Goal: Information Seeking & Learning: Learn about a topic

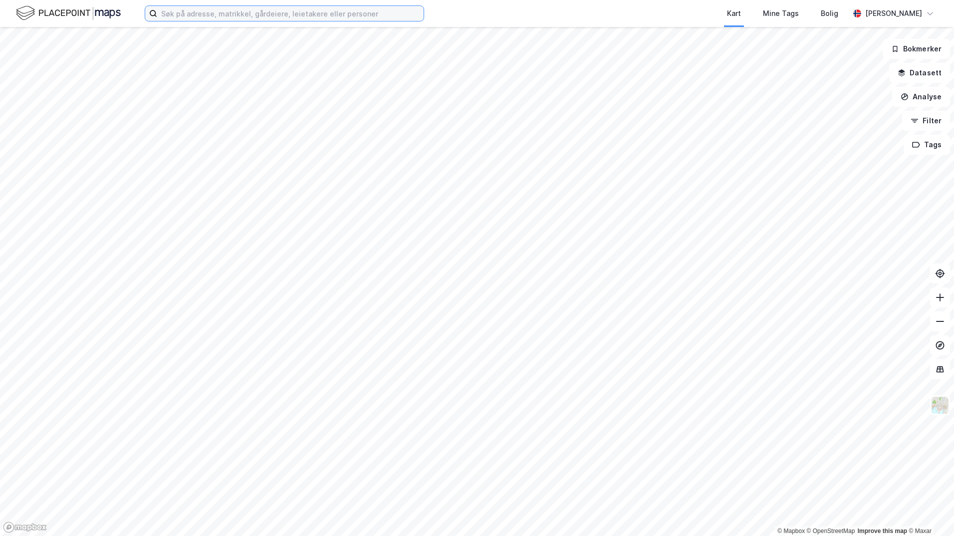
click at [201, 13] on input at bounding box center [290, 13] width 266 height 15
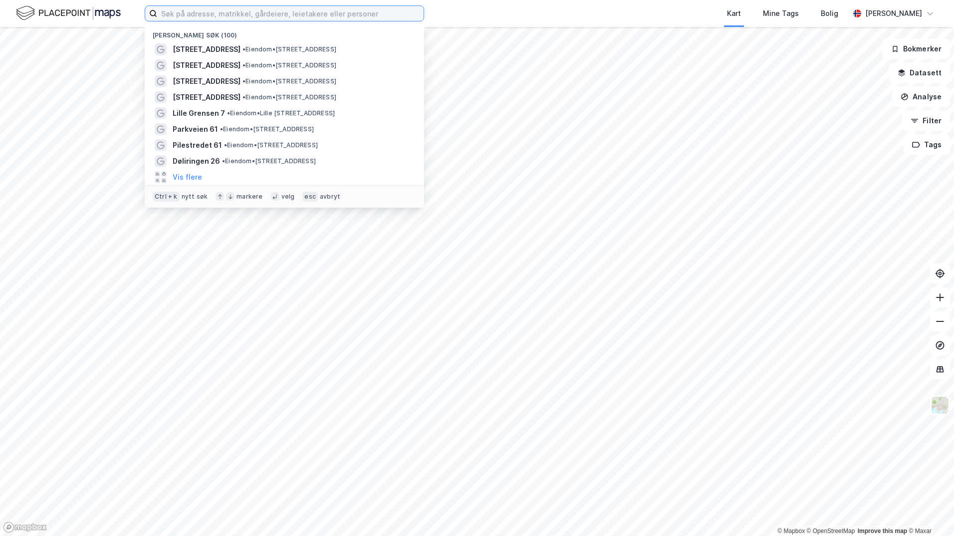
paste input "[PERSON_NAME][STREET_ADDRESS]"
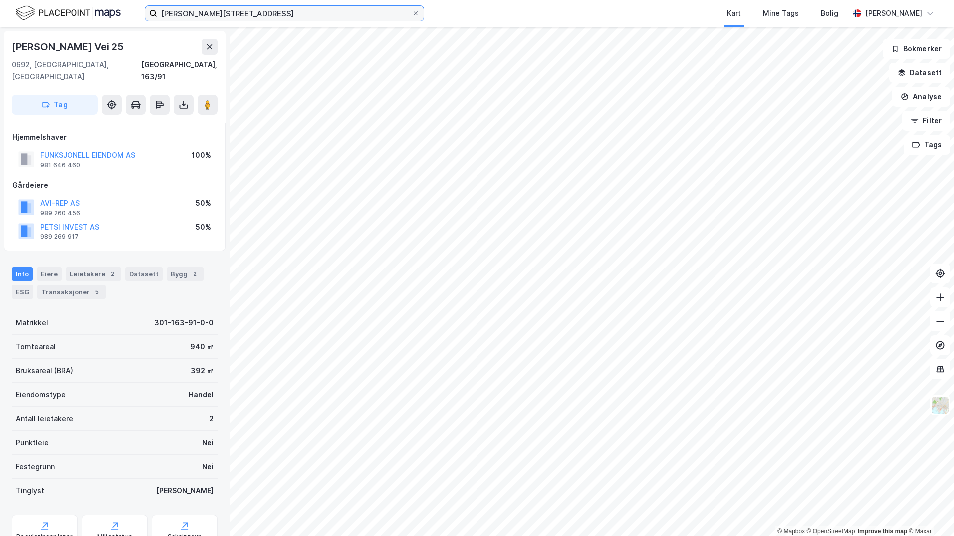
click at [240, 15] on input "[PERSON_NAME][STREET_ADDRESS]" at bounding box center [284, 13] width 254 height 15
click at [213, 46] on button at bounding box center [210, 47] width 16 height 16
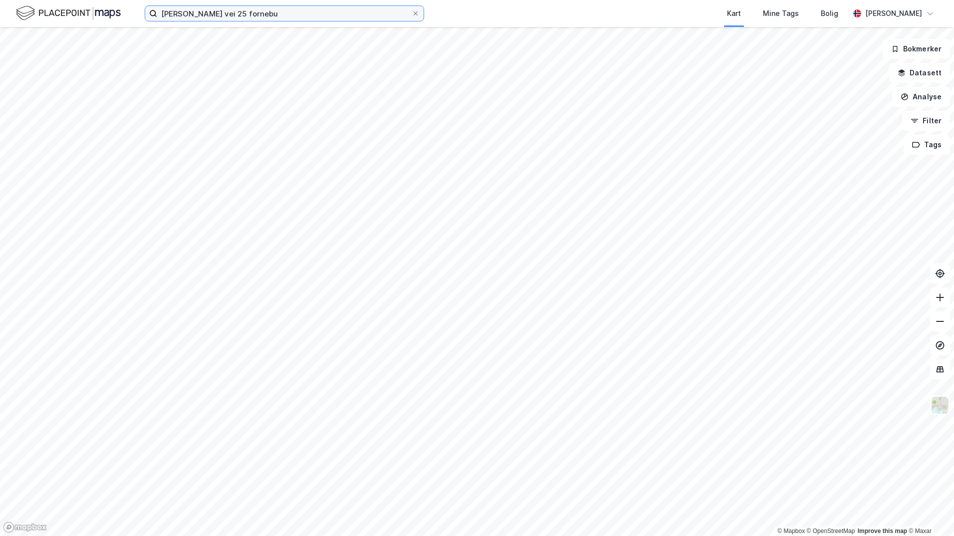
click at [267, 20] on input "[PERSON_NAME] vei 25 fornebu" at bounding box center [284, 13] width 254 height 15
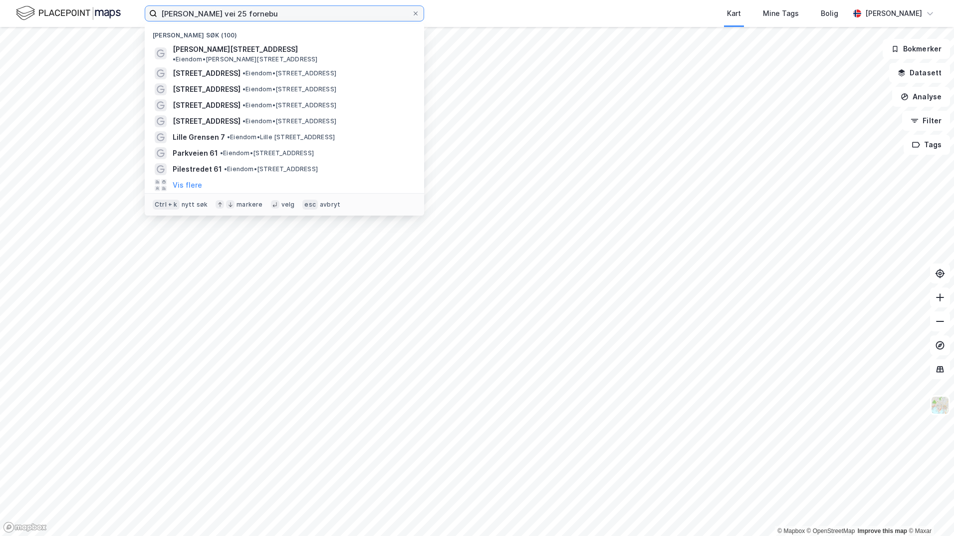
click at [276, 15] on input "Martin Linges vei 25 fornebu" at bounding box center [284, 13] width 254 height 15
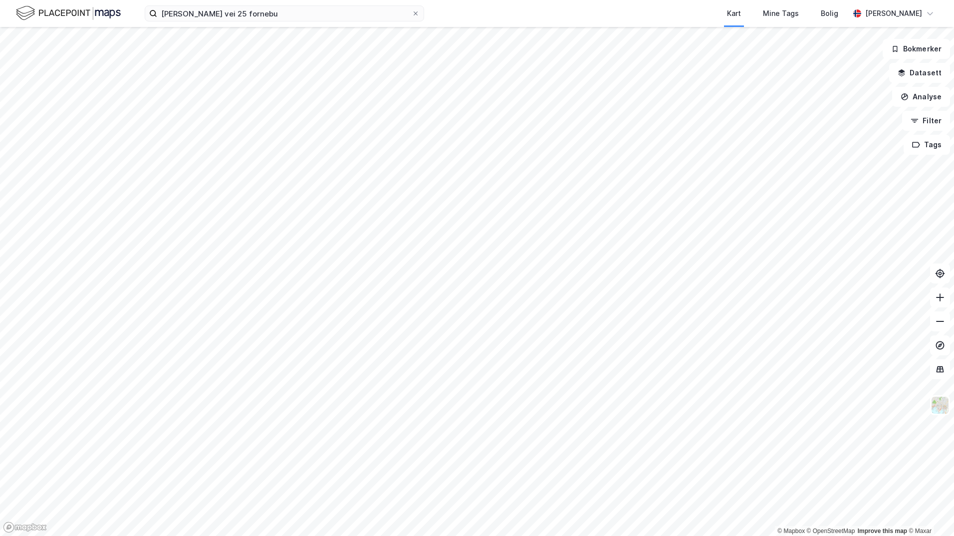
click at [585, 6] on div "Martin Linges vei 25 fornebu Kart Mine Tags Bolig Herman Munthe-Kaas © Mapbox ©…" at bounding box center [477, 268] width 954 height 536
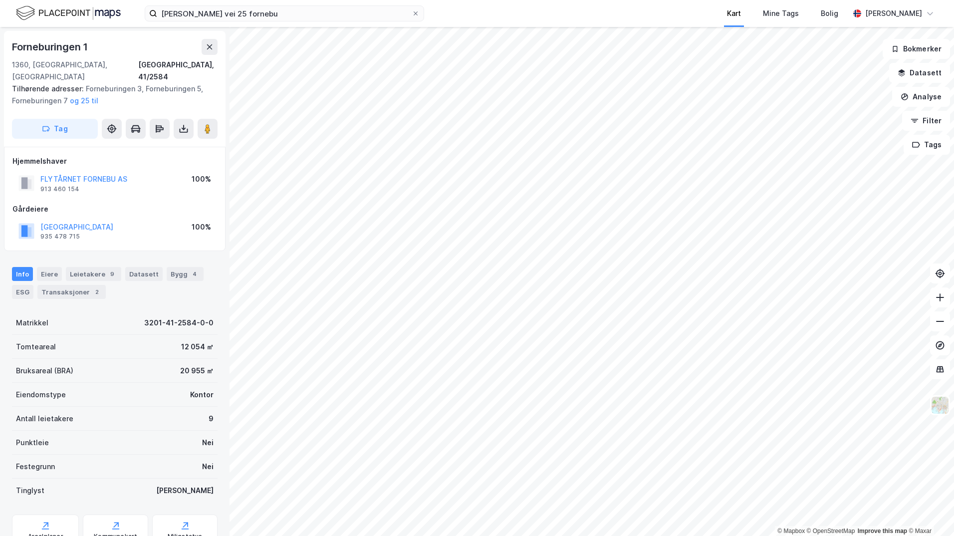
click at [734, 17] on div "Martin Linges vei 25 fornebu Kart Mine Tags Bolig Herman Munthe-Kaas © Mapbox ©…" at bounding box center [477, 268] width 954 height 536
click at [222, 22] on div "Martin Linges vei 25 fornebu Kart Mine Tags Bolig Herman Munthe-Kaas" at bounding box center [477, 13] width 954 height 27
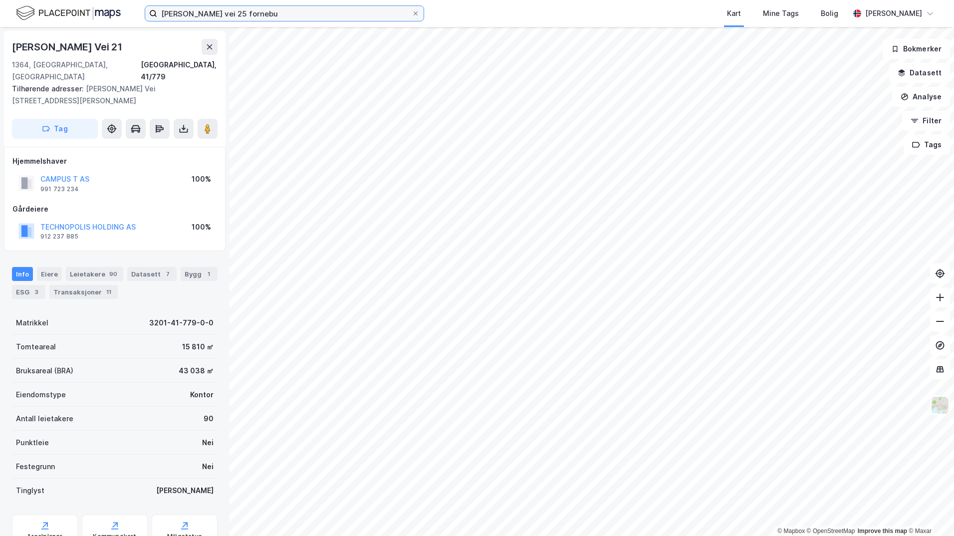
click at [227, 11] on input "Martin Linges vei 25 fornebu" at bounding box center [284, 13] width 254 height 15
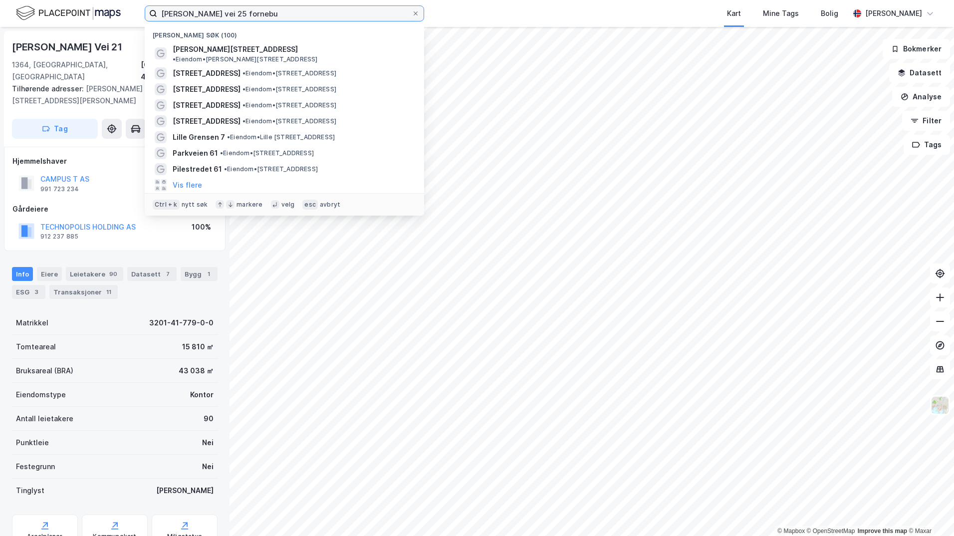
click at [227, 11] on input "Martin Linges vei 25 fornebu" at bounding box center [284, 13] width 254 height 15
paste input "Fornebu HUB"
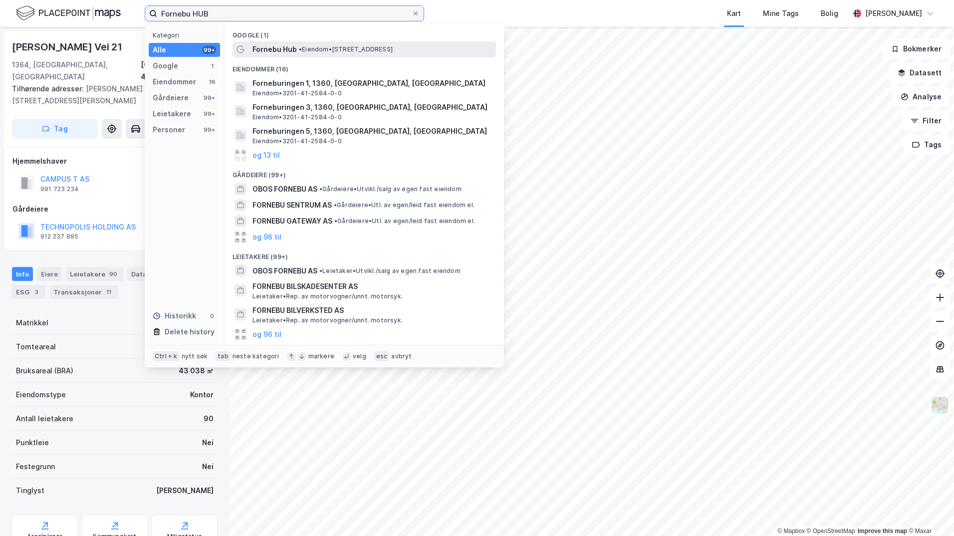
type input "Fornebu HUB"
click at [350, 51] on span "• Eiendom • Oksenøyveien 10, 1366 Lysaker" at bounding box center [346, 49] width 94 height 8
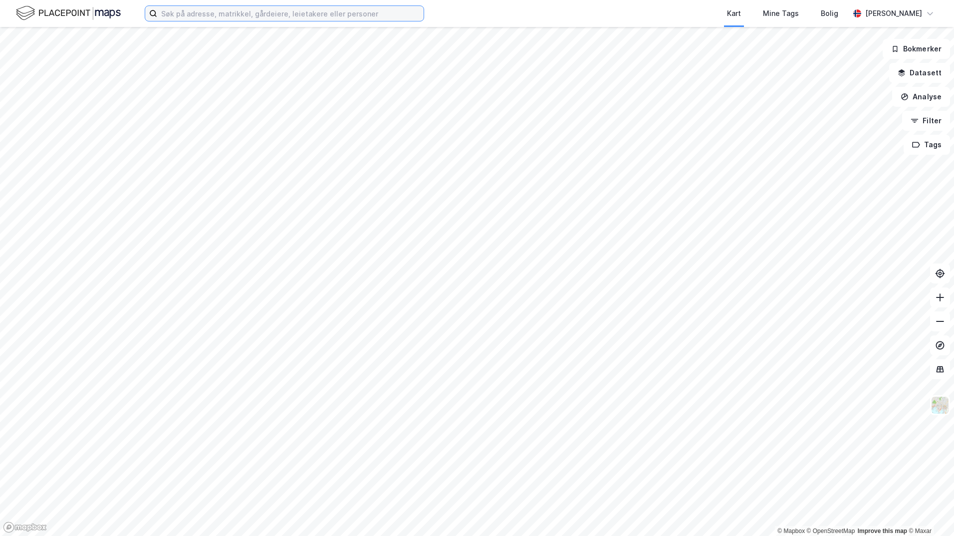
click at [203, 15] on input at bounding box center [290, 13] width 266 height 15
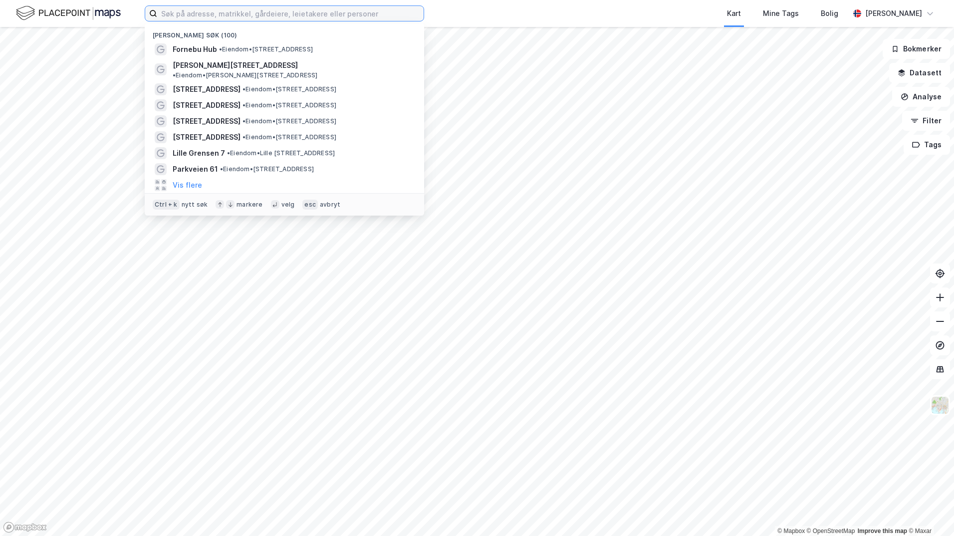
paste input "[STREET_ADDRESS]"
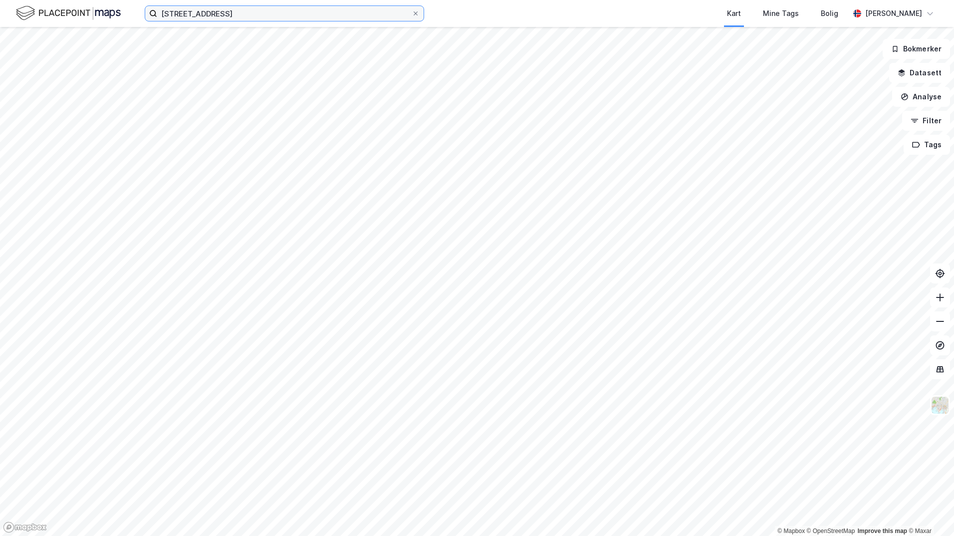
click at [252, 13] on input "[STREET_ADDRESS]" at bounding box center [284, 13] width 254 height 15
click at [242, 10] on input "[STREET_ADDRESS]" at bounding box center [284, 13] width 254 height 15
type input "O"
type input "o"
click at [194, 18] on input at bounding box center [290, 13] width 266 height 15
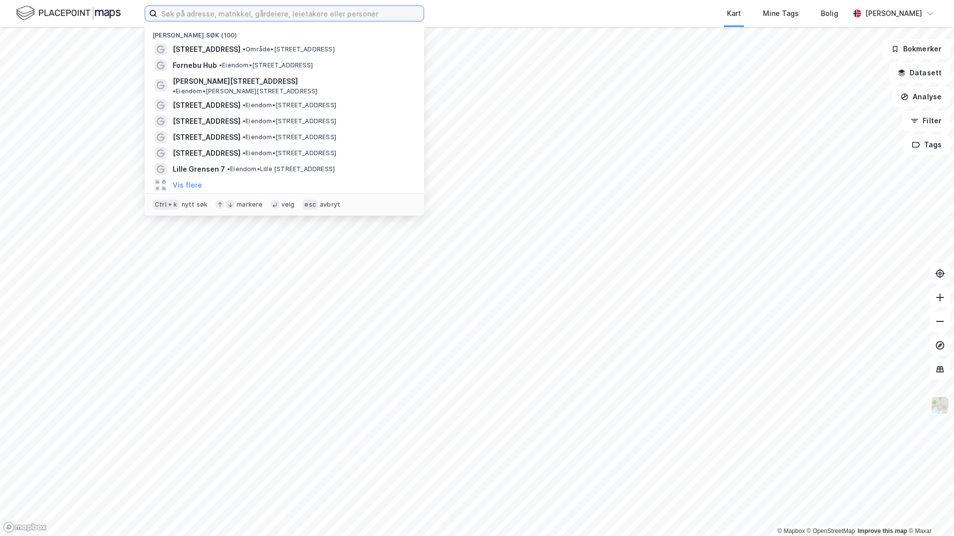
paste input "Oksensøyveien 3"
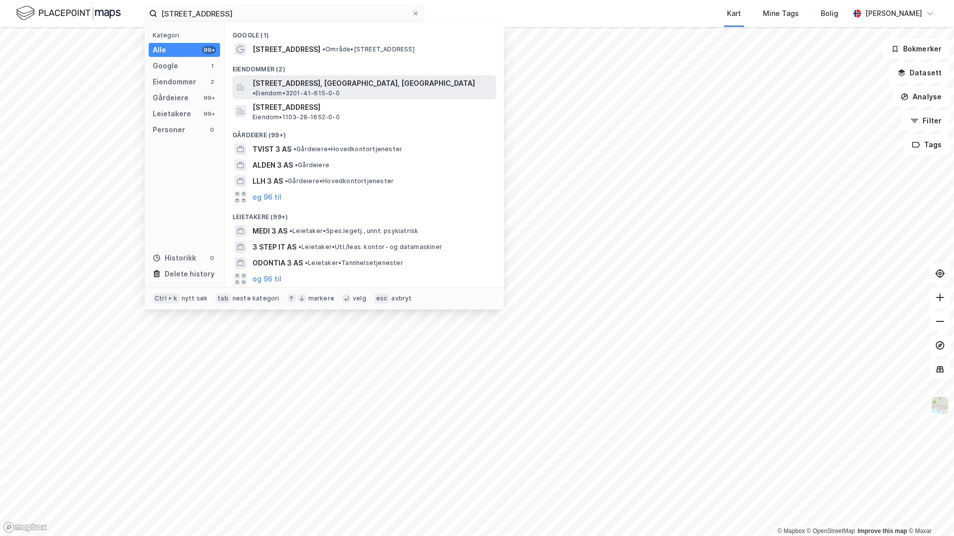
click at [340, 89] on span "• Eiendom • 3201-41-615-0-0" at bounding box center [295, 93] width 87 height 8
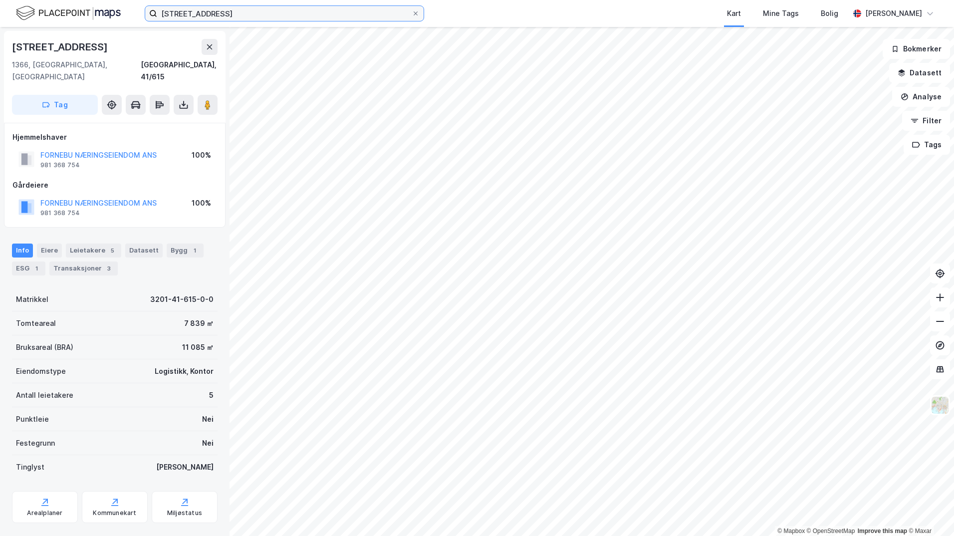
click at [236, 14] on input "Oksensøyveien 3" at bounding box center [284, 13] width 254 height 15
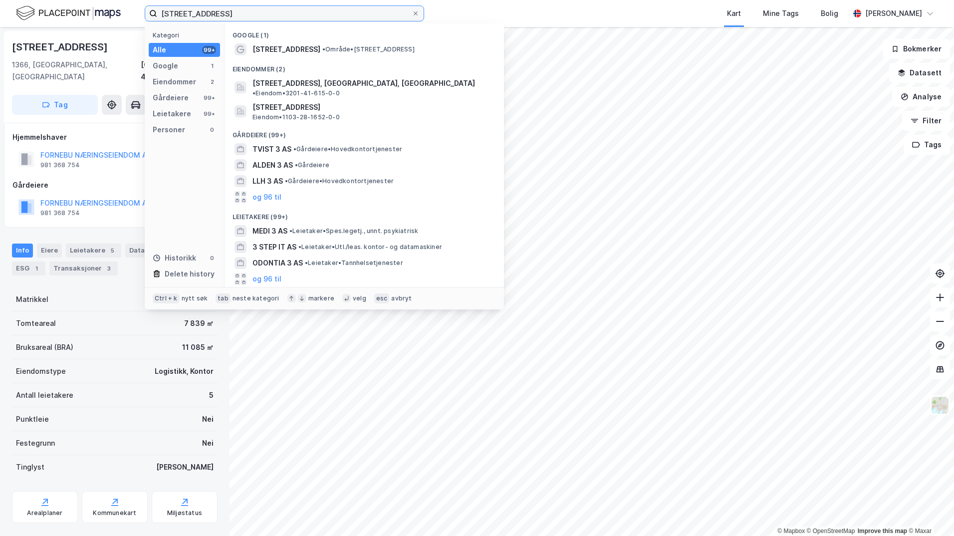
drag, startPoint x: 233, startPoint y: 14, endPoint x: 134, endPoint y: 8, distance: 99.0
click at [134, 8] on div "Oksensøyveien 3 Kategori Alle 99+ Google 1 Eiendommer 2 Gårdeiere 99+ Leietaker…" at bounding box center [477, 13] width 954 height 27
paste input "Lysaker Park"
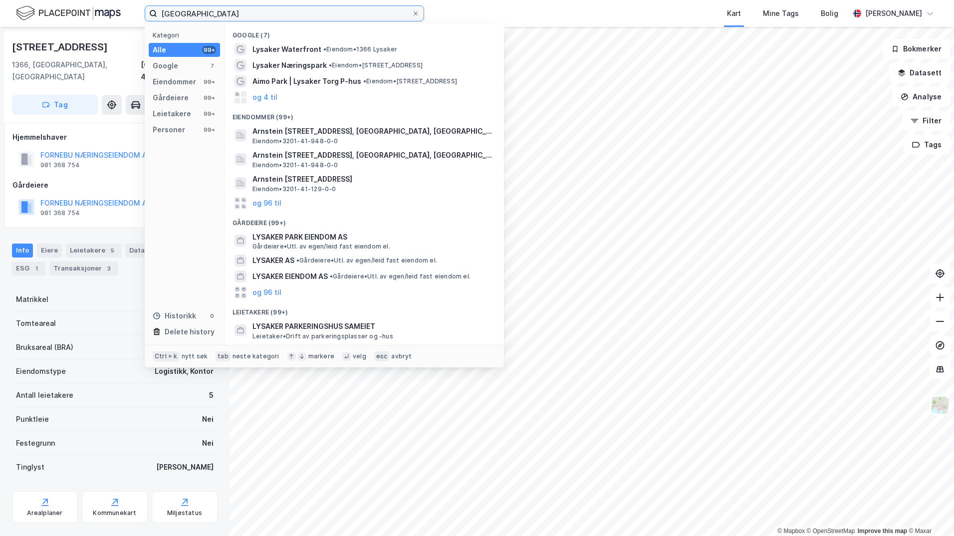
type input "Lysaker Park"
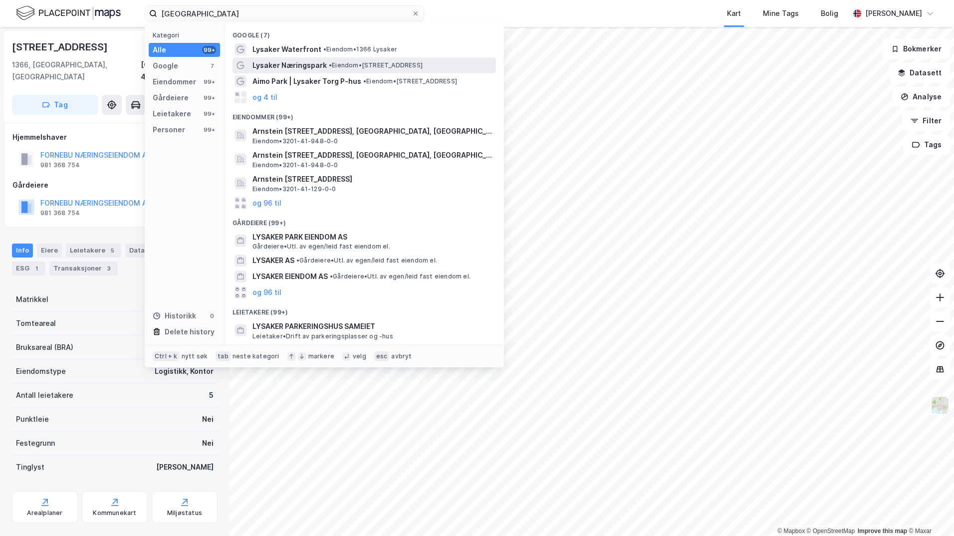
click at [329, 66] on span "•" at bounding box center [330, 64] width 3 height 7
